Goal: Entertainment & Leisure: Consume media (video, audio)

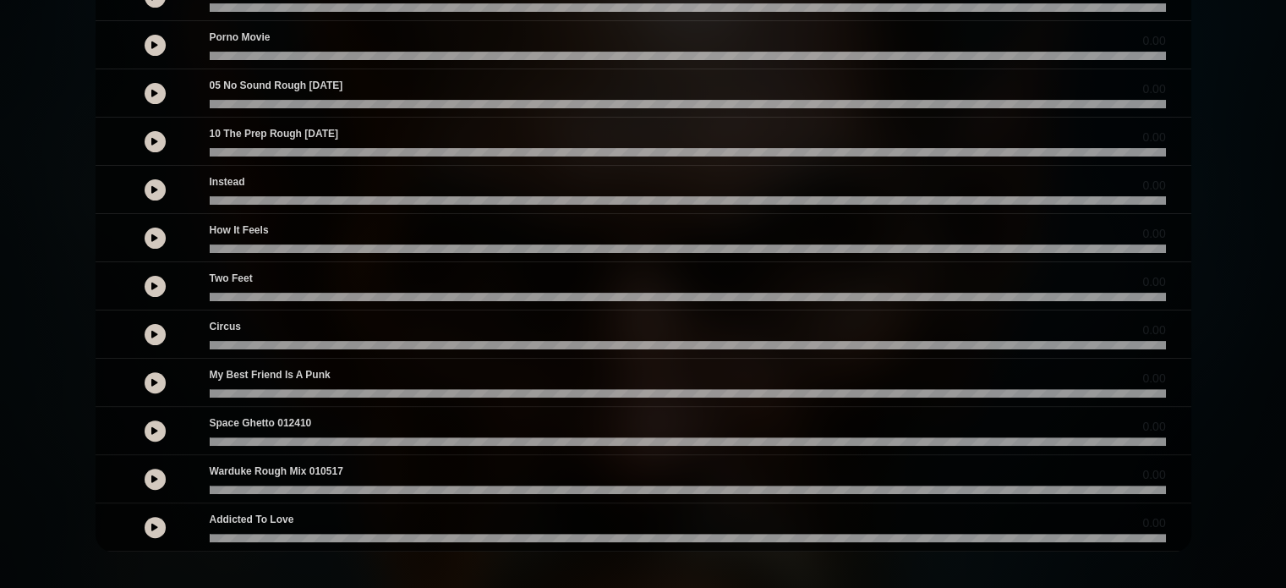
scroll to position [439, 0]
click at [156, 427] on icon at bounding box center [154, 429] width 7 height 8
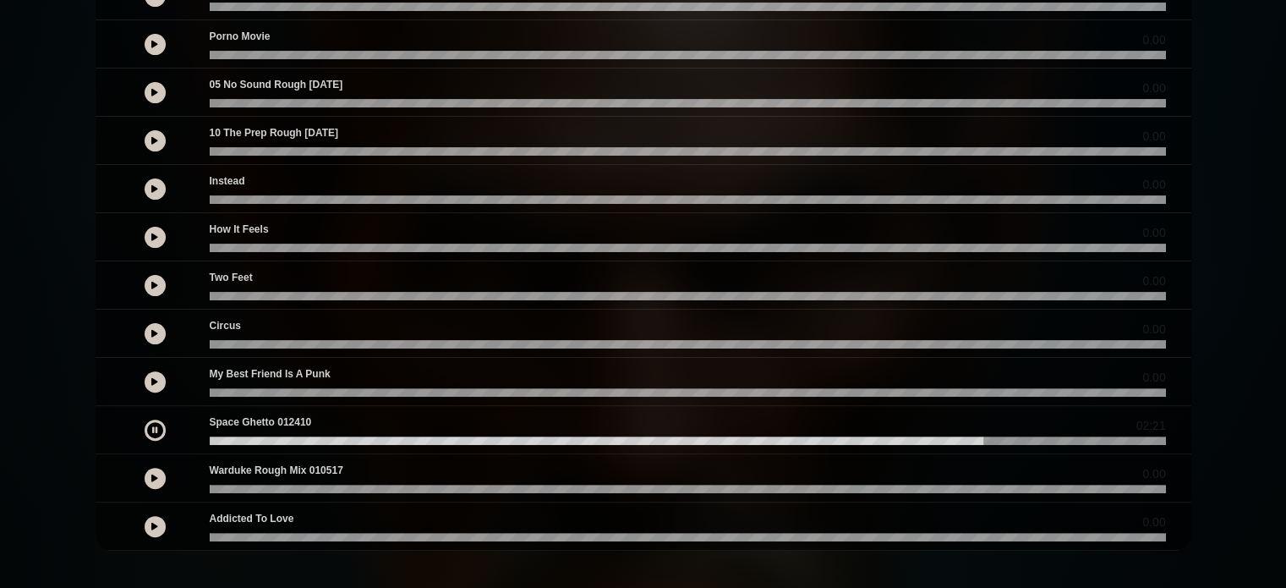
click at [152, 425] on icon at bounding box center [154, 429] width 5 height 8
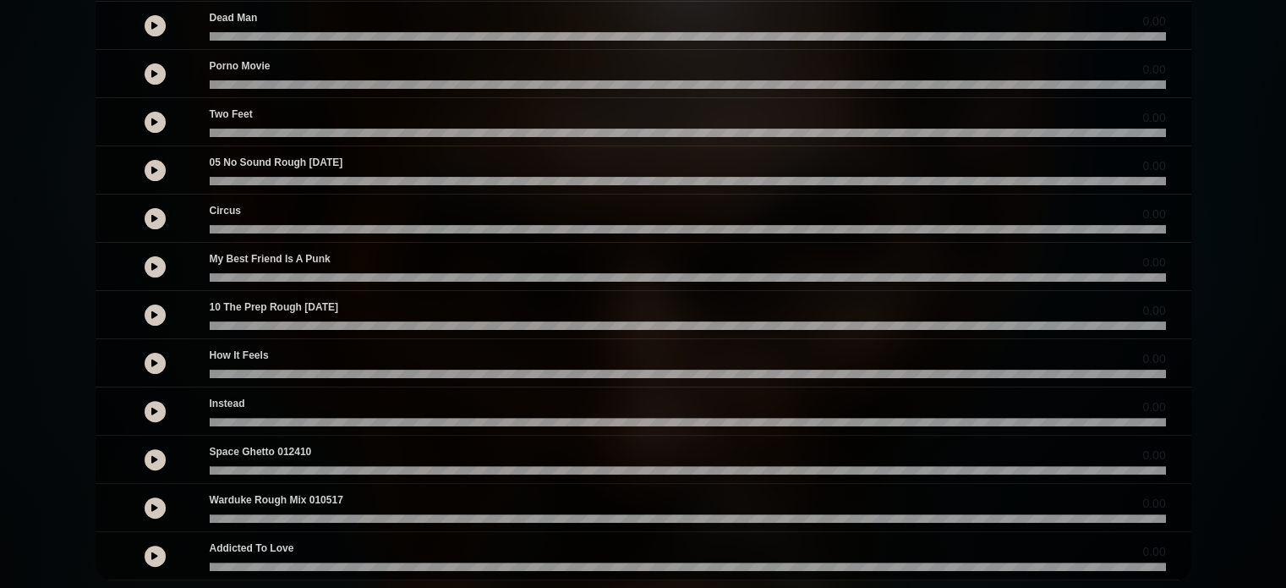
scroll to position [439, 0]
